Goal: Task Accomplishment & Management: Use online tool/utility

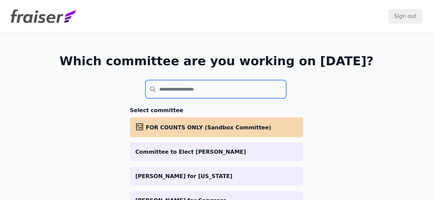
click at [172, 87] on input "search" at bounding box center [215, 89] width 141 height 18
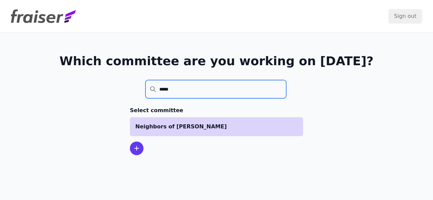
type input "*****"
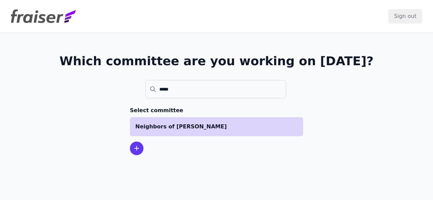
click at [166, 120] on li "Neighbors of [PERSON_NAME]" at bounding box center [216, 126] width 173 height 19
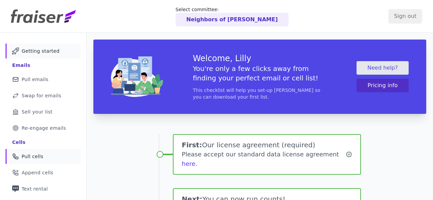
click at [28, 158] on span "Pull cells" at bounding box center [33, 156] width 22 height 7
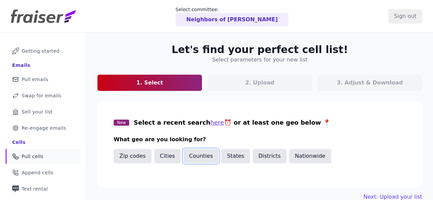
click at [198, 156] on button "Counties" at bounding box center [200, 156] width 35 height 14
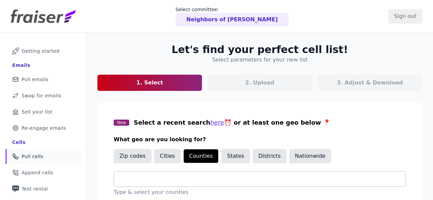
click at [162, 178] on input "text" at bounding box center [262, 179] width 286 height 8
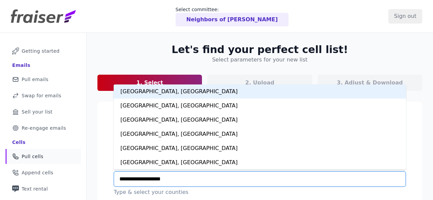
type input "**********"
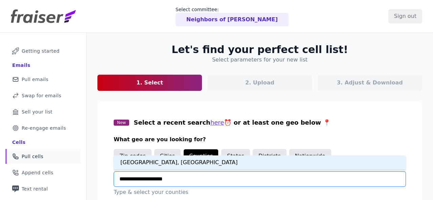
click at [156, 162] on div "[GEOGRAPHIC_DATA], [GEOGRAPHIC_DATA]" at bounding box center [260, 163] width 292 height 14
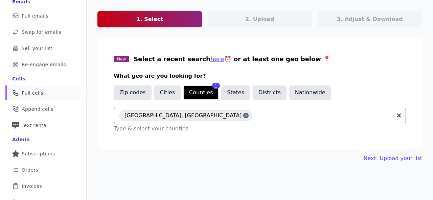
scroll to position [67, 0]
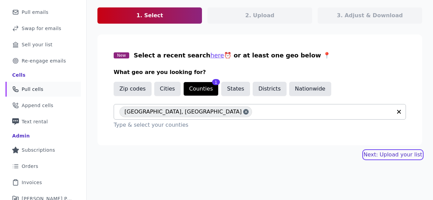
click at [378, 153] on link "Next: Upload your list" at bounding box center [393, 155] width 59 height 8
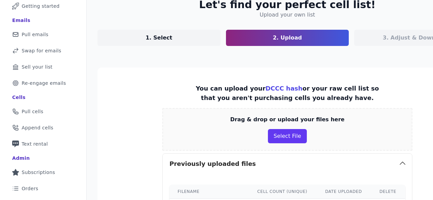
scroll to position [64, 0]
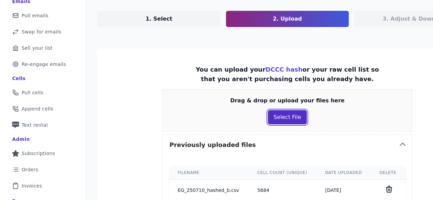
click at [270, 119] on button "Select File" at bounding box center [287, 117] width 39 height 14
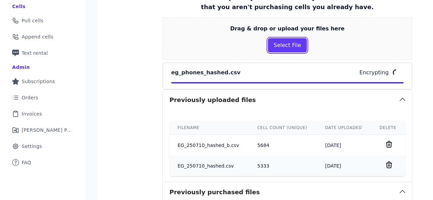
scroll to position [138, 0]
